Goal: Find contact information

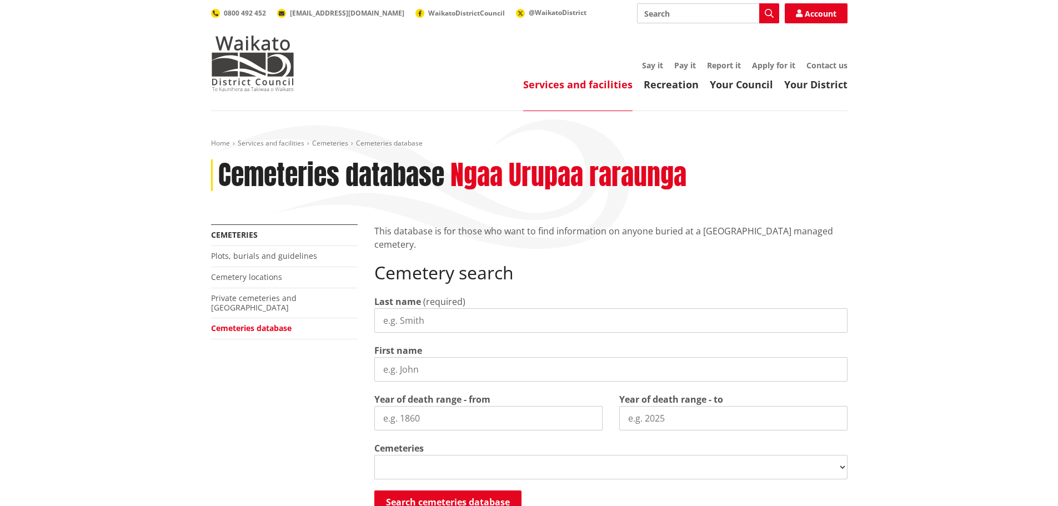
select select
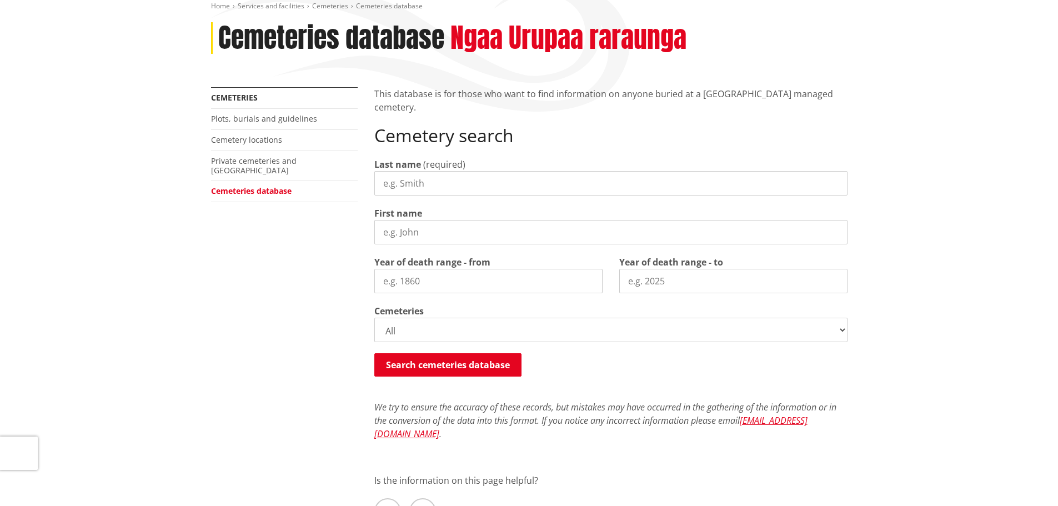
scroll to position [167, 0]
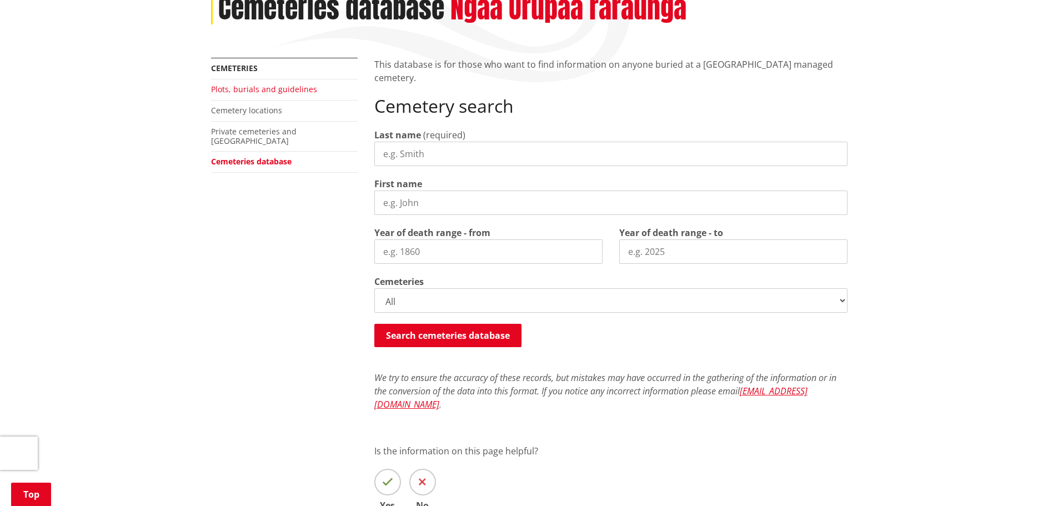
click at [258, 90] on link "Plots, burials and guidelines" at bounding box center [264, 89] width 106 height 11
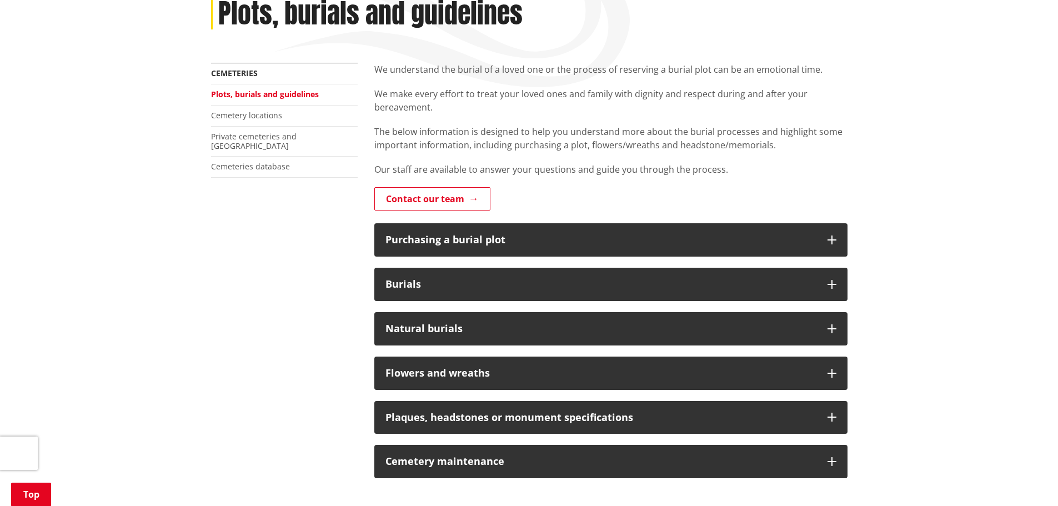
scroll to position [167, 0]
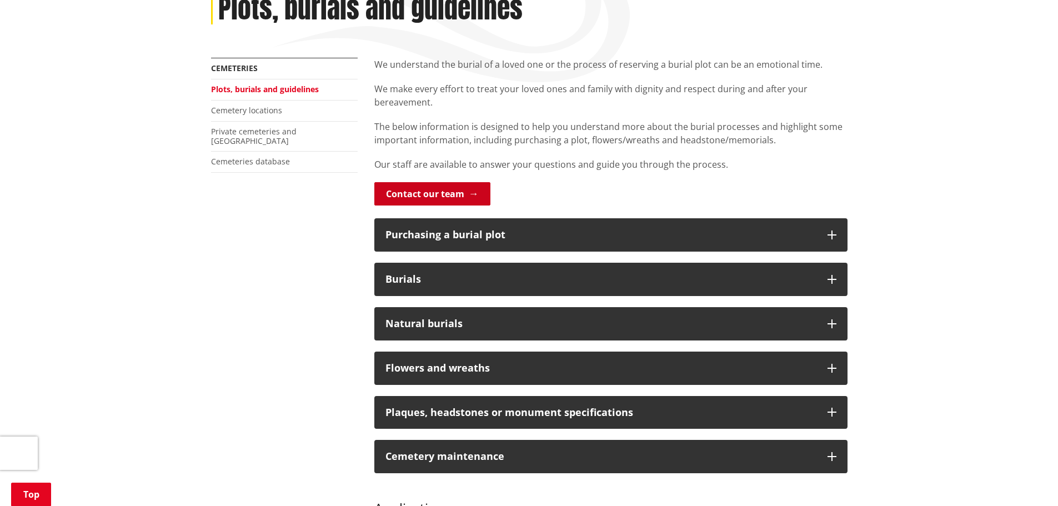
click at [436, 195] on link "Contact our team" at bounding box center [432, 193] width 116 height 23
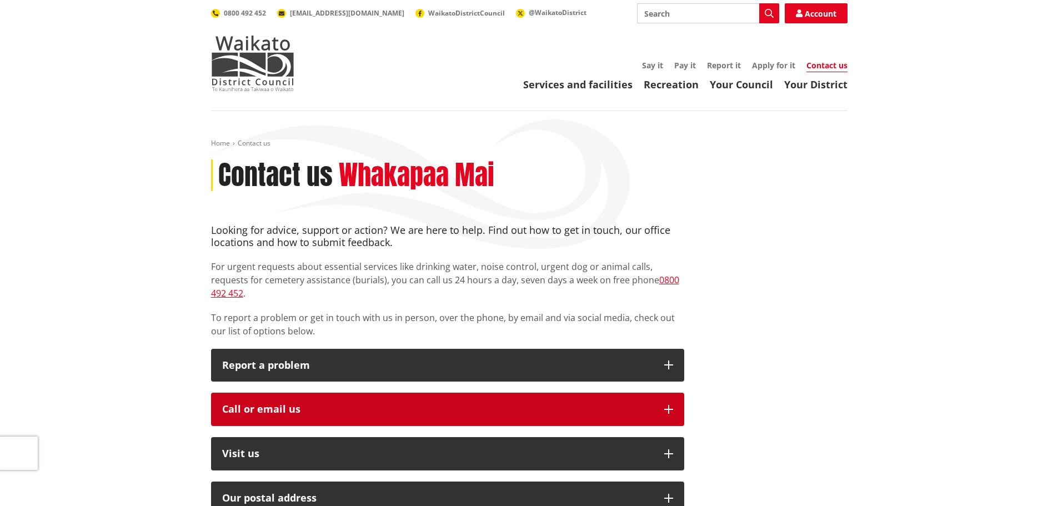
click at [671, 405] on icon "button" at bounding box center [668, 409] width 9 height 9
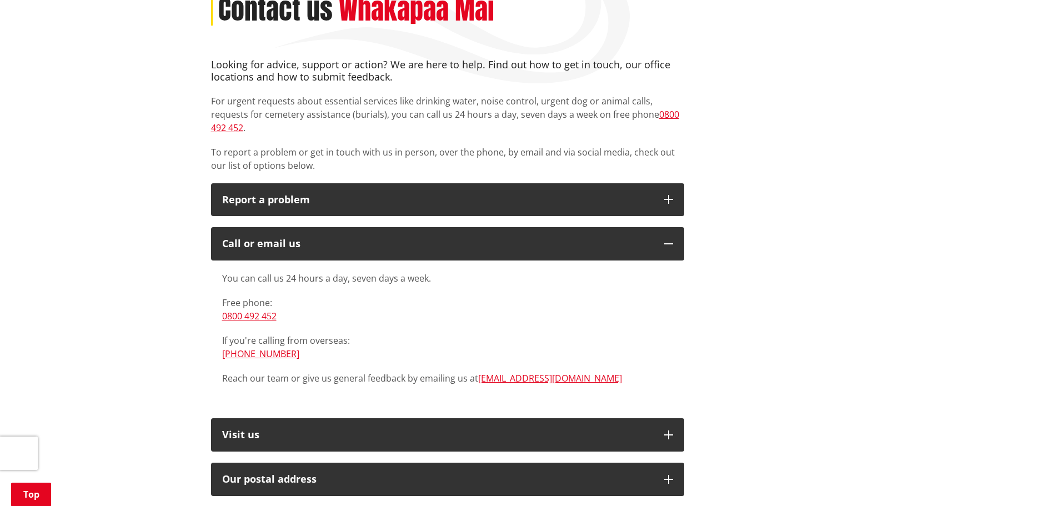
scroll to position [278, 0]
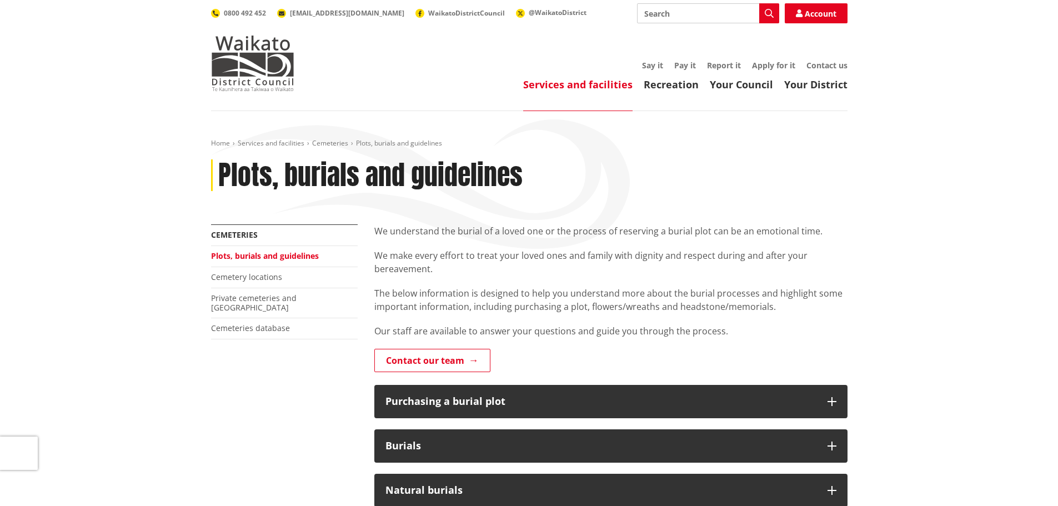
scroll to position [167, 0]
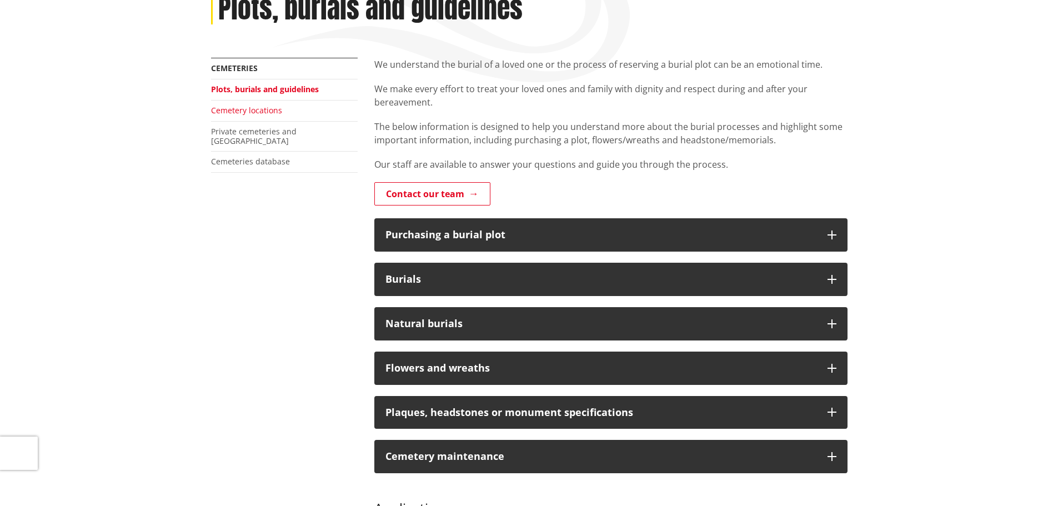
click at [270, 108] on link "Cemetery locations" at bounding box center [246, 110] width 71 height 11
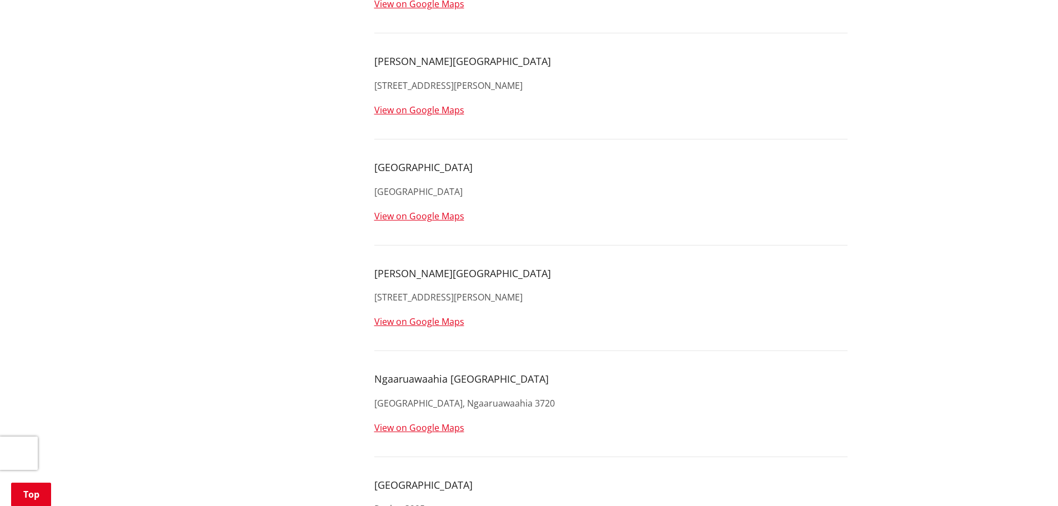
scroll to position [777, 0]
